Goal: Task Accomplishment & Management: Manage account settings

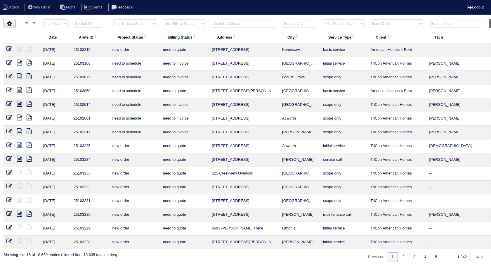
select select "15"
click at [227, 23] on input "text" at bounding box center [244, 24] width 64 height 8
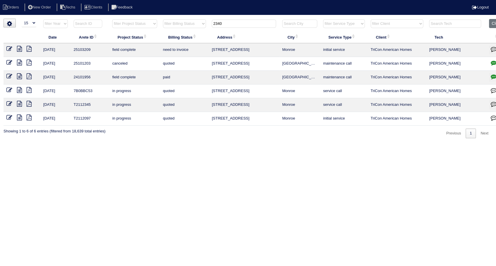
type input "2340"
click at [11, 49] on icon at bounding box center [9, 49] width 6 height 6
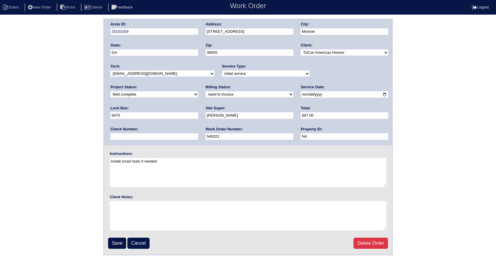
click at [206, 92] on select "need to quote quoted need to invoice invoiced paid warranty purchase order need…" at bounding box center [250, 94] width 88 height 6
select select "invoiced"
click at [206, 91] on select "need to quote quoted need to invoice invoiced paid warranty purchase order need…" at bounding box center [250, 94] width 88 height 6
click at [120, 241] on input "Save" at bounding box center [117, 242] width 18 height 11
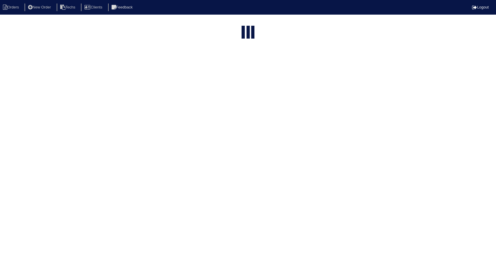
select select "15"
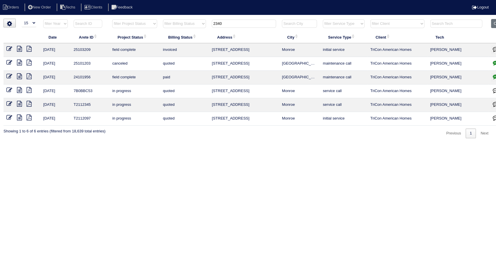
drag, startPoint x: 226, startPoint y: 23, endPoint x: 187, endPoint y: 27, distance: 38.5
click at [187, 27] on tr "filter Year -- Any Year -- 2025 2024 2023 2022 2021 2020 2019 filter Project St…" at bounding box center [257, 25] width 506 height 12
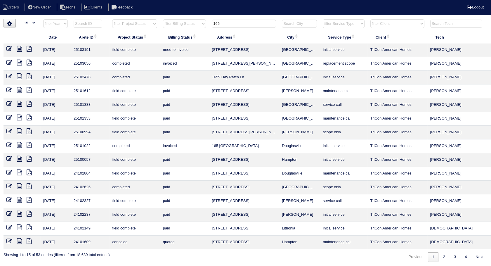
type input "165"
click at [8, 48] on icon at bounding box center [9, 49] width 6 height 6
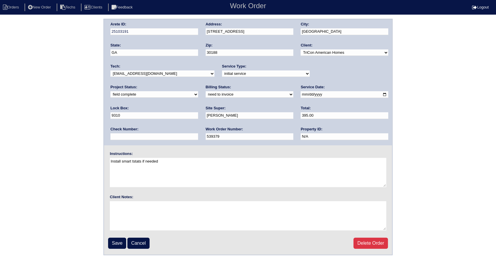
click at [206, 94] on select "need to quote quoted need to invoice invoiced paid warranty purchase order need…" at bounding box center [250, 94] width 88 height 6
select select "invoiced"
click at [206, 91] on select "need to quote quoted need to invoice invoiced paid warranty purchase order need…" at bounding box center [250, 94] width 88 height 6
click at [122, 243] on input "Save" at bounding box center [117, 242] width 18 height 11
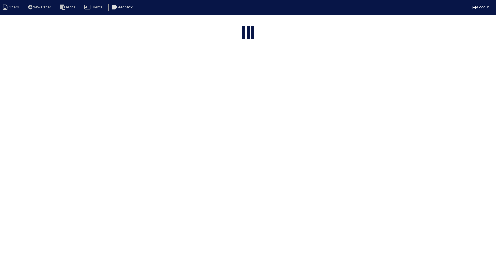
select select "15"
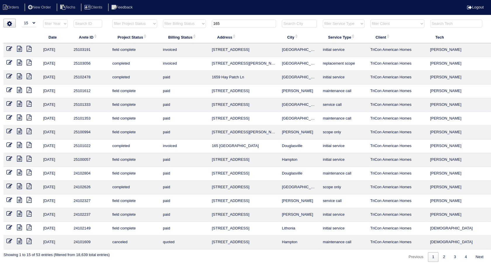
drag, startPoint x: 222, startPoint y: 23, endPoint x: 199, endPoint y: 20, distance: 23.3
click at [199, 20] on tr "filter Year -- Any Year -- 2025 2024 2023 2022 2021 2020 2019 filter Project St…" at bounding box center [257, 25] width 506 height 12
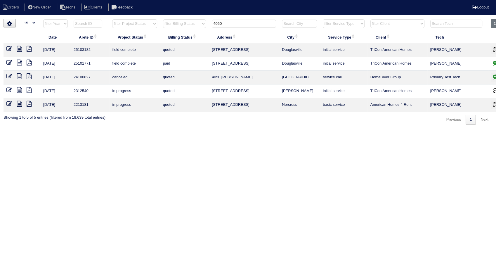
type input "4050"
click at [8, 49] on icon at bounding box center [9, 49] width 6 height 6
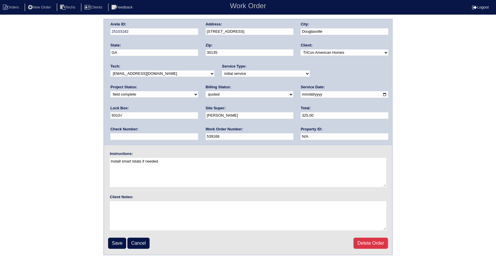
click at [206, 93] on select "need to quote quoted need to invoice invoiced paid warranty purchase order need…" at bounding box center [250, 94] width 88 height 6
select select "invoiced"
click at [206, 91] on select "need to quote quoted need to invoice invoiced paid warranty purchase order need…" at bounding box center [250, 94] width 88 height 6
click at [121, 243] on input "Save" at bounding box center [117, 242] width 18 height 11
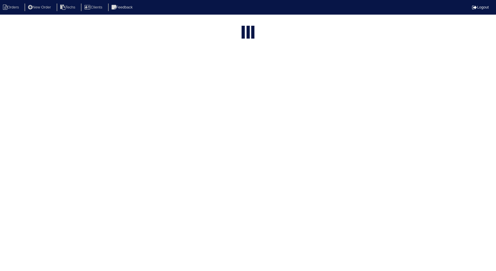
select select "15"
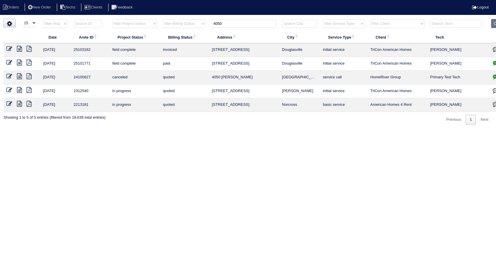
drag, startPoint x: 205, startPoint y: 20, endPoint x: 193, endPoint y: 24, distance: 12.6
click at [193, 24] on tr "filter Year -- Any Year -- 2025 2024 2023 2022 2021 2020 2019 filter Project St…" at bounding box center [257, 25] width 506 height 12
type input "91"
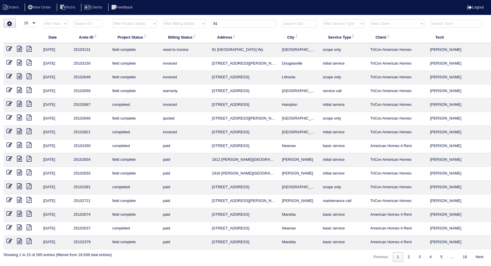
click at [19, 48] on icon at bounding box center [19, 49] width 5 height 6
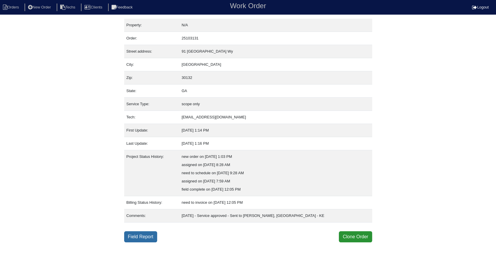
drag, startPoint x: 142, startPoint y: 235, endPoint x: 135, endPoint y: 236, distance: 7.7
click at [135, 236] on link "Field Report" at bounding box center [140, 236] width 33 height 11
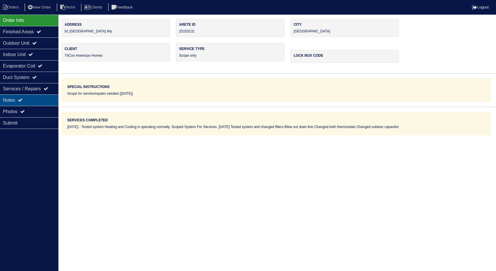
click at [13, 99] on div "Notes" at bounding box center [29, 99] width 58 height 11
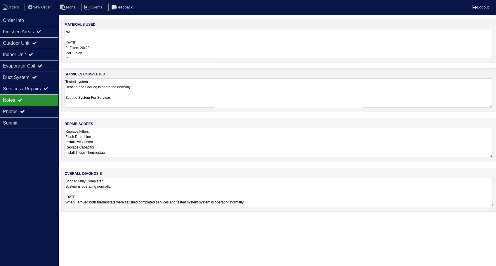
click at [87, 50] on textarea "NA 09-03-25 2- Filters 20x20 PVC union Nitrogen 2- smart thermostat 70+5 MFD ca…" at bounding box center [279, 43] width 428 height 29
click at [21, 11] on li "Orders" at bounding box center [12, 8] width 24 height 8
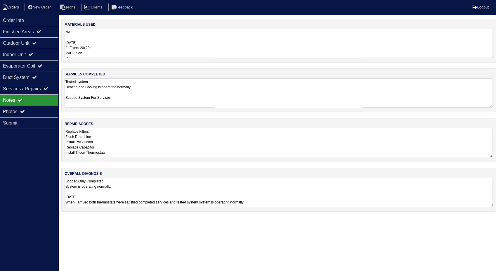
select select "15"
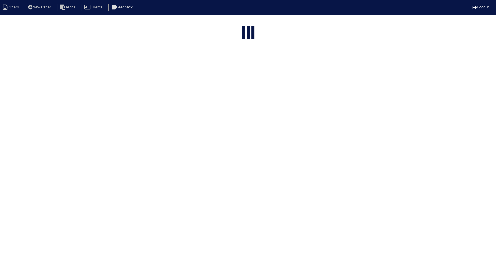
type input "91"
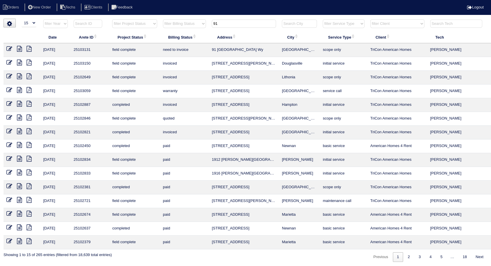
click at [8, 47] on icon at bounding box center [9, 49] width 6 height 6
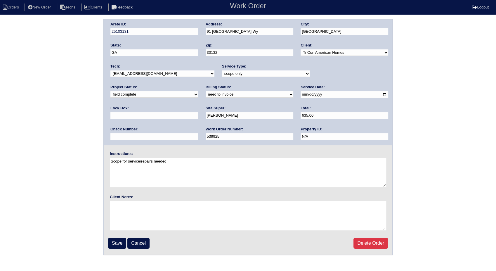
click at [206, 93] on select "need to quote quoted need to invoice invoiced paid warranty purchase order need…" at bounding box center [250, 94] width 88 height 6
select select "invoiced"
click at [206, 91] on select "need to quote quoted need to invoice invoiced paid warranty purchase order need…" at bounding box center [250, 94] width 88 height 6
click at [117, 241] on input "Save" at bounding box center [117, 242] width 18 height 11
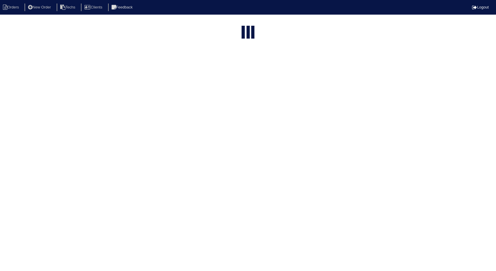
select select "15"
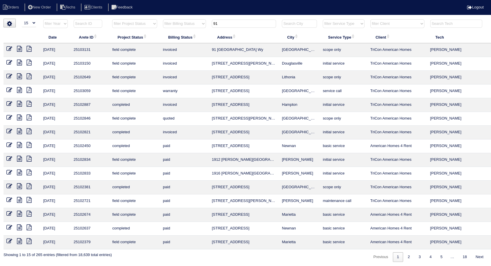
drag, startPoint x: 235, startPoint y: 21, endPoint x: 194, endPoint y: 22, distance: 41.5
click at [194, 22] on tr "filter Year -- Any Year -- 2025 2024 2023 2022 2021 2020 2019 filter Project St…" at bounding box center [257, 25] width 506 height 12
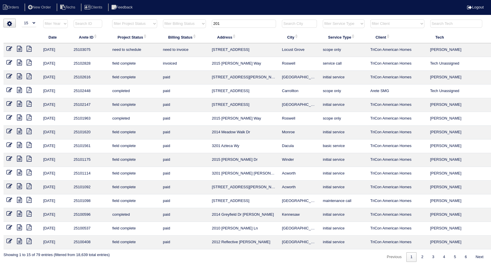
drag, startPoint x: 234, startPoint y: 20, endPoint x: 194, endPoint y: 19, distance: 40.6
click at [194, 19] on tr "filter Year -- Any Year -- 2025 2024 2023 2022 2021 2020 2019 filter Project St…" at bounding box center [257, 25] width 506 height 12
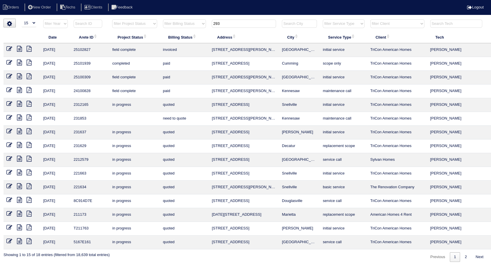
click at [194, 19] on select "filter Billing Status -- Any Billing Status -- need to quote quoted need to inv…" at bounding box center [184, 23] width 43 height 9
click at [229, 25] on input "293" at bounding box center [244, 24] width 64 height 8
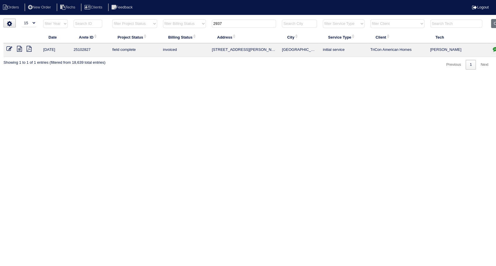
type input "2937"
click at [18, 46] on icon at bounding box center [19, 49] width 5 height 6
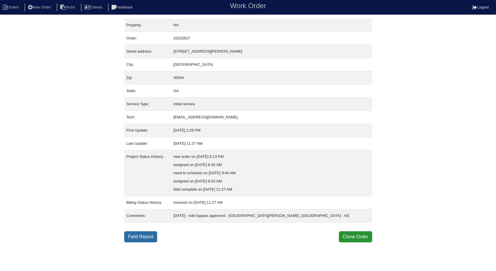
click at [143, 236] on link "Field Report" at bounding box center [140, 236] width 33 height 11
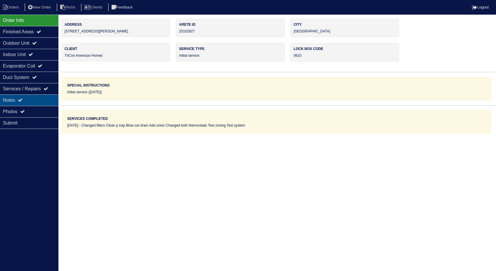
click at [9, 97] on div "Notes" at bounding box center [29, 99] width 58 height 11
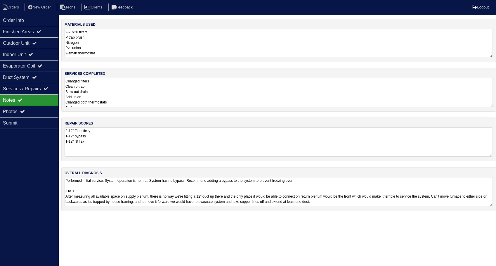
click at [113, 50] on textarea "2-20x20 filters P trap brush Nitrogen Pvc union 2-smart thermostat." at bounding box center [279, 43] width 428 height 29
click at [127, 98] on textarea "Changed filters Clean p trap Blow out drain Add union Changed both thermostats …" at bounding box center [279, 92] width 428 height 29
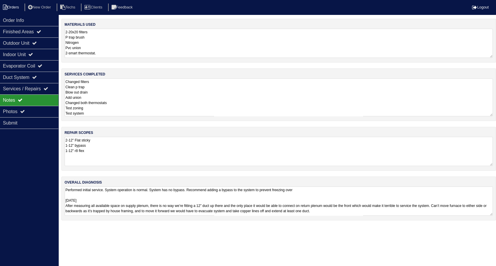
click at [17, 6] on li "Orders" at bounding box center [12, 8] width 24 height 8
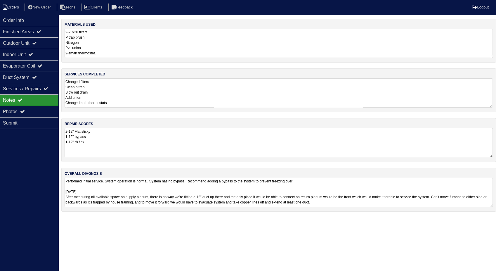
select select "15"
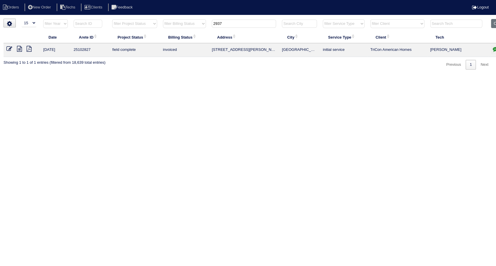
drag, startPoint x: 228, startPoint y: 22, endPoint x: 180, endPoint y: 22, distance: 47.9
click at [180, 22] on tr "filter Year -- Any Year -- 2025 2024 2023 2022 2021 2020 2019 filter Project St…" at bounding box center [257, 25] width 506 height 12
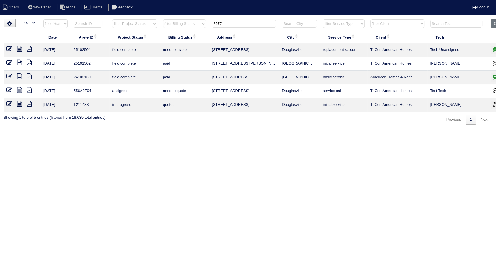
type input "2977"
click at [9, 49] on icon at bounding box center [9, 49] width 6 height 6
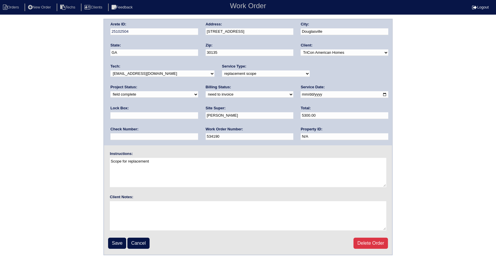
click at [198, 91] on select "new order assigned in progress field complete need to schedule admin review arc…" at bounding box center [154, 94] width 88 height 6
select select "completed"
click at [198, 91] on select "new order assigned in progress field complete need to schedule admin review arc…" at bounding box center [154, 94] width 88 height 6
click at [206, 94] on select "need to quote quoted need to invoice invoiced paid warranty purchase order need…" at bounding box center [250, 94] width 88 height 6
select select "invoiced"
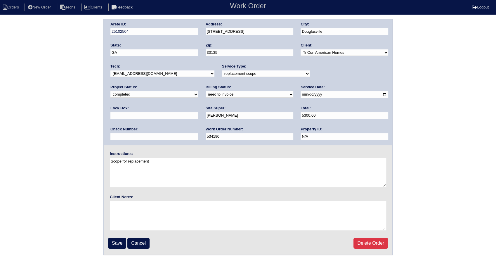
click at [206, 91] on select "need to quote quoted need to invoice invoiced paid warranty purchase order need…" at bounding box center [250, 94] width 88 height 6
click at [116, 242] on input "Save" at bounding box center [117, 242] width 18 height 11
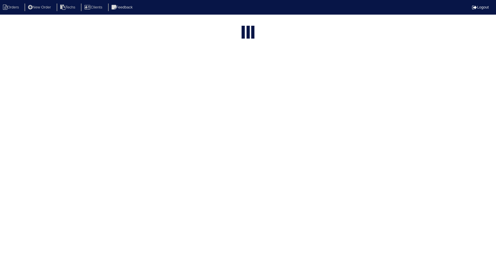
select select "15"
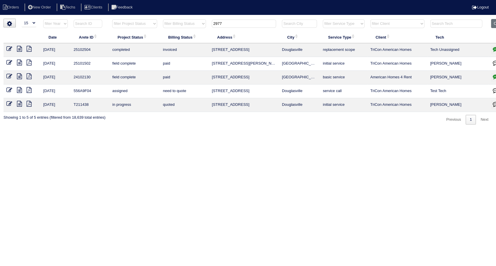
click at [495, 47] on icon "button" at bounding box center [496, 49] width 6 height 6
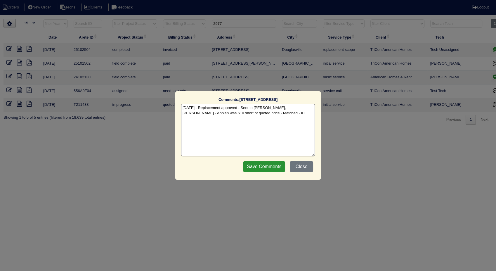
click at [299, 114] on textarea "8/18/25 - Replacement approved - Sent to Dan, Payton, Reeca - Appian was $10 sh…" at bounding box center [248, 130] width 134 height 53
type textarea "8/18/25 - Replacement approved - Sent to Dan, Payton, Reeca - Appian was $10 sh…"
click at [274, 166] on input "Save Comments" at bounding box center [264, 166] width 42 height 11
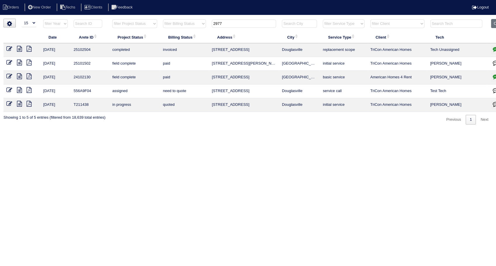
click at [228, 27] on input "2977" at bounding box center [244, 24] width 64 height 8
drag, startPoint x: 228, startPoint y: 27, endPoint x: 206, endPoint y: 27, distance: 21.3
click at [206, 27] on tr "filter Year -- Any Year -- 2025 2024 2023 2022 2021 2020 2019 filter Project St…" at bounding box center [257, 25] width 506 height 12
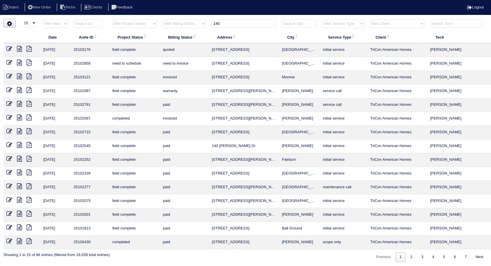
scroll to position [0, 19]
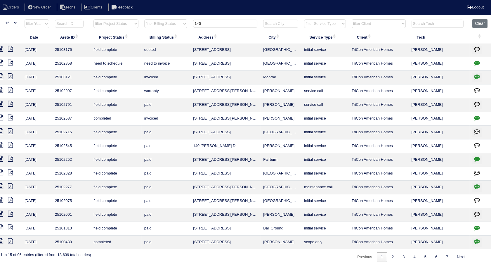
type input "140"
click at [477, 62] on icon "button" at bounding box center [477, 63] width 6 height 6
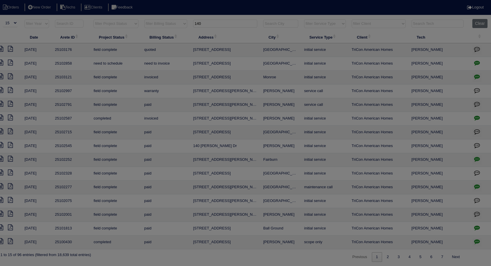
scroll to position [0, 14]
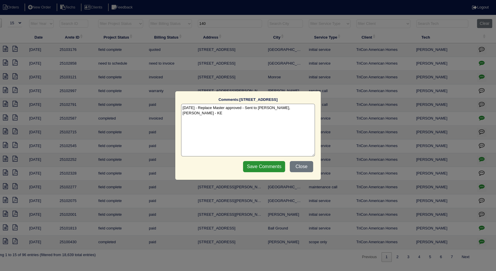
click at [301, 107] on textarea "8/27/25 - Replace Master approved - Sent to Dan, Payton, Reeca - KE" at bounding box center [248, 130] width 134 height 53
type textarea "8/27/25 - Replace Master approved - Sent to Dan, Payton, Reeca - KE 9/3/25 - in…"
click at [261, 165] on input "Save Comments" at bounding box center [264, 166] width 42 height 11
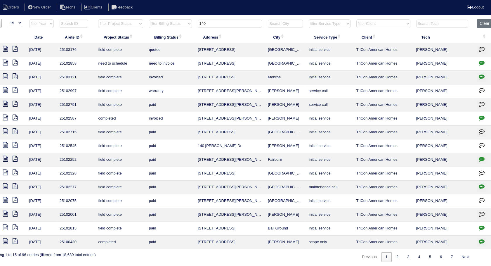
click at [5, 63] on icon at bounding box center [5, 63] width 5 height 6
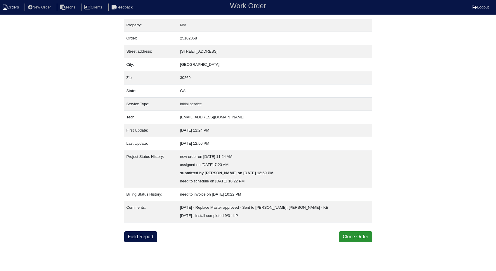
click at [15, 6] on li "Orders" at bounding box center [12, 8] width 24 height 8
select select "15"
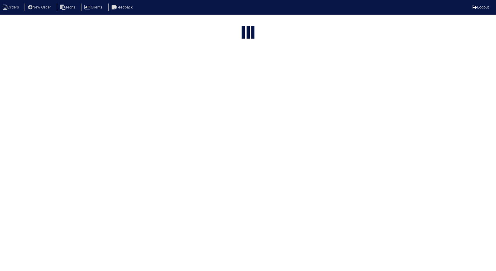
type input "140"
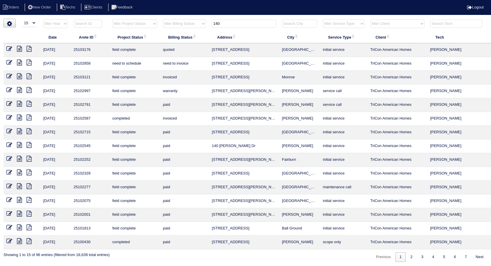
click at [8, 62] on icon at bounding box center [9, 63] width 6 height 6
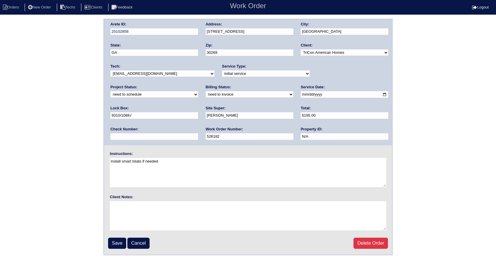
click at [198, 91] on select "new order assigned in progress field complete need to schedule admin review arc…" at bounding box center [154, 94] width 88 height 6
select select "completed"
click at [198, 91] on select "new order assigned in progress field complete need to schedule admin review arc…" at bounding box center [154, 94] width 88 height 6
click at [206, 95] on select "need to quote quoted need to invoice invoiced paid warranty purchase order need…" at bounding box center [250, 94] width 88 height 6
select select "invoiced"
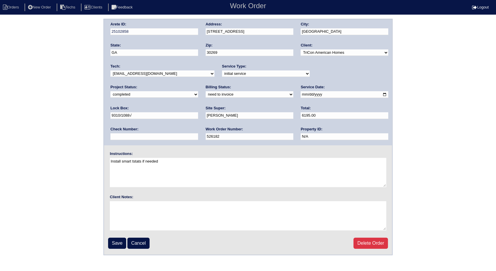
click at [206, 91] on select "need to quote quoted need to invoice invoiced paid warranty purchase order need…" at bounding box center [250, 94] width 88 height 6
click at [116, 243] on input "Save" at bounding box center [117, 242] width 18 height 11
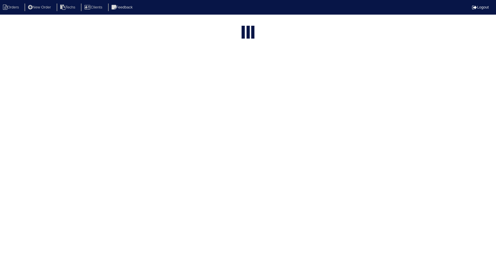
select select "15"
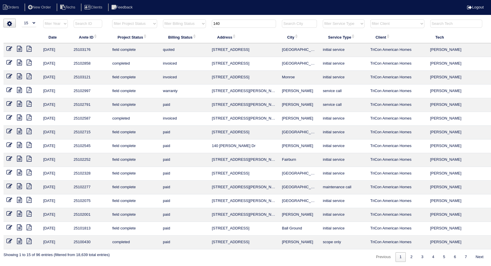
drag, startPoint x: 215, startPoint y: 18, endPoint x: 195, endPoint y: 18, distance: 20.1
click at [195, 18] on html "Orders New Order Techs Clients Feedback Logout Orders New Order Users Clients M…" at bounding box center [245, 133] width 491 height 267
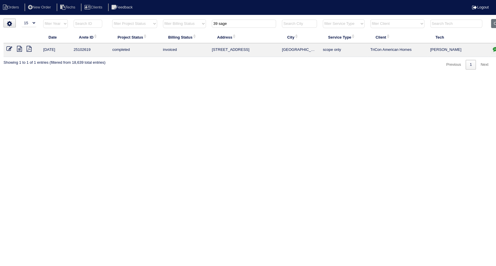
drag, startPoint x: 238, startPoint y: 23, endPoint x: 182, endPoint y: 28, distance: 56.3
click at [182, 28] on tr "filter Year -- Any Year -- 2025 2024 2023 2022 2021 2020 2019 filter Project St…" at bounding box center [257, 25] width 506 height 12
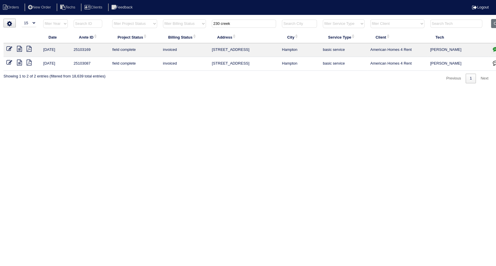
drag, startPoint x: 241, startPoint y: 22, endPoint x: 170, endPoint y: 17, distance: 70.9
click at [170, 17] on html "Orders New Order Techs Clients Feedback Logout Orders New Order Users Clients M…" at bounding box center [248, 44] width 496 height 89
type input "512 water"
click at [8, 50] on icon at bounding box center [9, 49] width 6 height 6
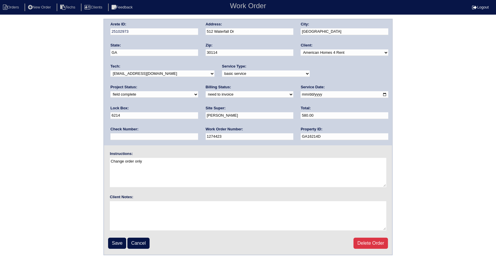
click at [206, 95] on select "need to quote quoted need to invoice invoiced paid warranty purchase order need…" at bounding box center [250, 94] width 88 height 6
select select "invoiced"
click at [206, 91] on select "need to quote quoted need to invoice invoiced paid warranty purchase order need…" at bounding box center [250, 94] width 88 height 6
click at [119, 241] on input "Save" at bounding box center [117, 242] width 18 height 11
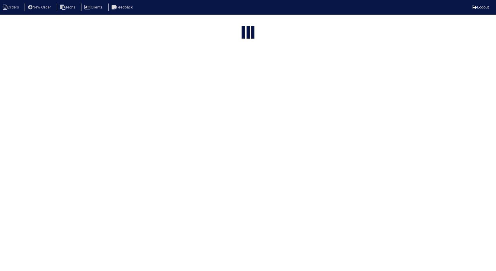
select select "15"
type input "512 water"
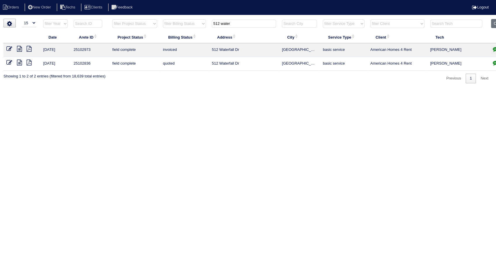
click at [9, 63] on icon at bounding box center [9, 63] width 6 height 6
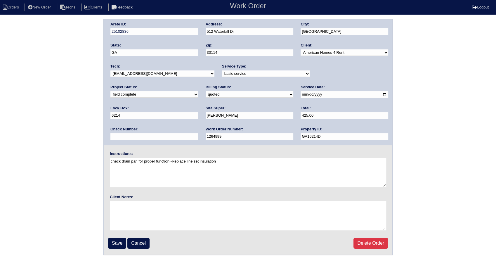
click at [206, 95] on select "need to quote quoted need to invoice invoiced paid warranty purchase order need…" at bounding box center [250, 94] width 88 height 6
select select "invoiced"
click at [206, 91] on select "need to quote quoted need to invoice invoiced paid warranty purchase order need…" at bounding box center [250, 94] width 88 height 6
click at [121, 241] on input "Save" at bounding box center [117, 242] width 18 height 11
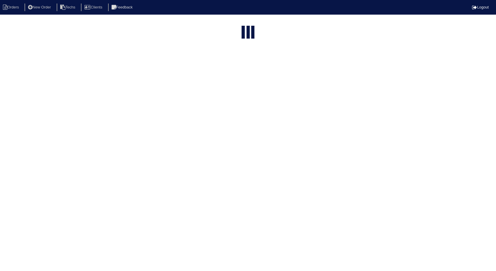
select select "15"
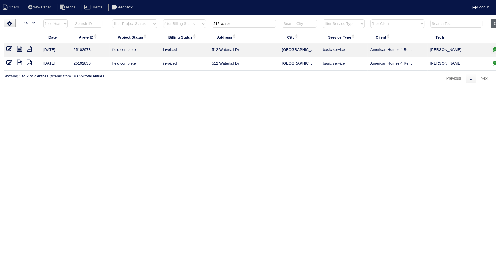
click at [493, 21] on button "Clear" at bounding box center [498, 23] width 15 height 9
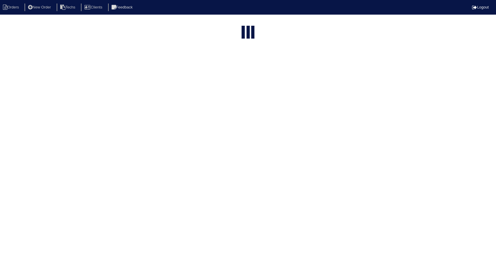
select select "15"
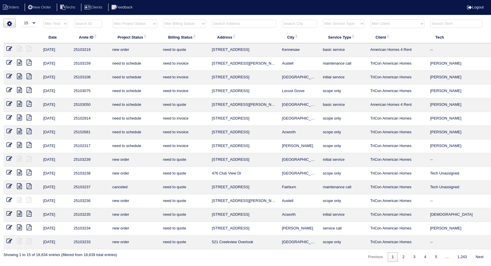
click at [178, 21] on select "filter Billing Status -- Any Billing Status -- need to quote quoted need to inv…" at bounding box center [184, 23] width 43 height 9
click at [163, 19] on select "filter Billing Status -- Any Billing Status -- need to quote quoted need to inv…" at bounding box center [184, 23] width 43 height 9
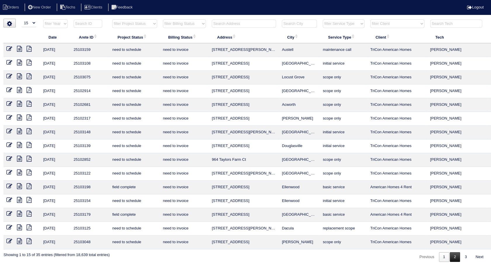
click at [451, 253] on link "2" at bounding box center [455, 257] width 10 height 10
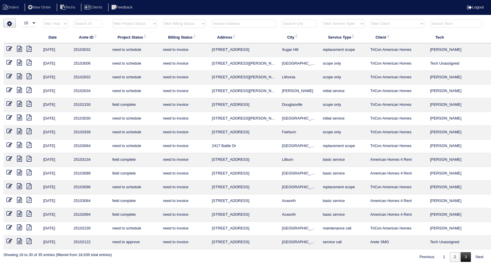
click at [465, 256] on link "3" at bounding box center [465, 257] width 10 height 10
select select "need to invoice"
